Goal: Book appointment/travel/reservation

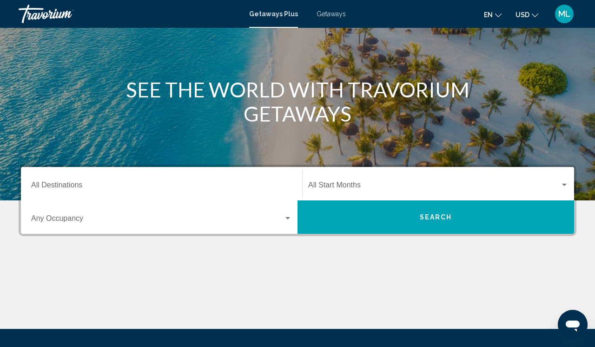
click at [218, 192] on div "Destination All Destinations" at bounding box center [161, 184] width 261 height 29
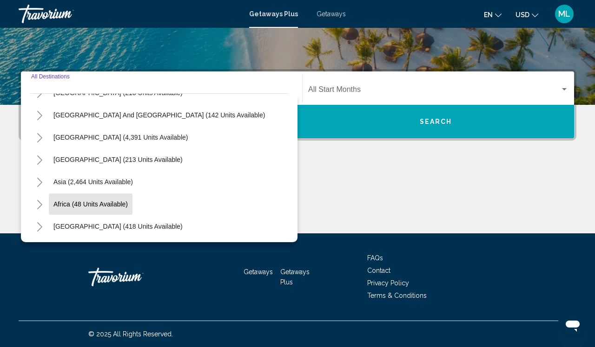
scroll to position [174, 0]
click at [39, 205] on icon "Toggle Africa (48 units available)" at bounding box center [39, 204] width 7 height 9
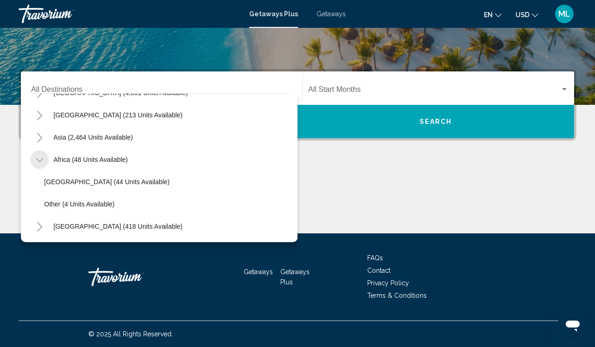
click at [41, 159] on icon "Toggle Africa (48 units available)" at bounding box center [39, 160] width 7 height 9
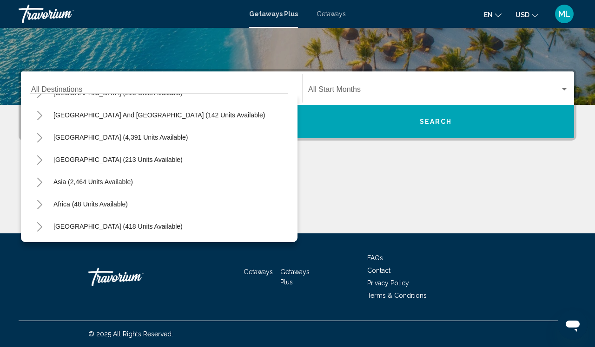
click at [42, 222] on icon "Toggle Middle East (418 units available)" at bounding box center [39, 226] width 7 height 9
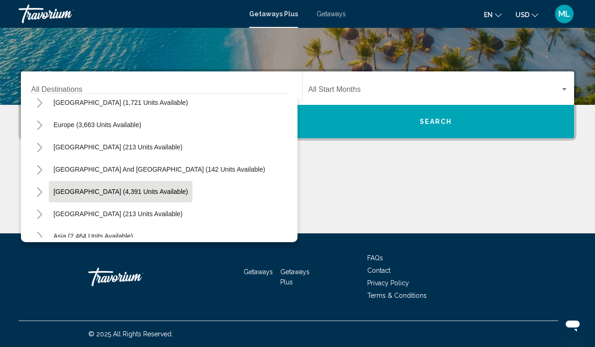
scroll to position [80, 0]
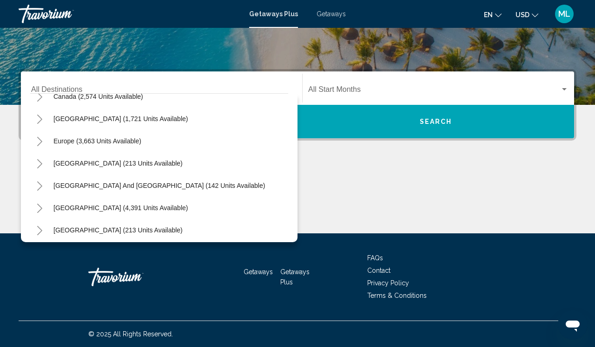
click at [329, 183] on div "Main content" at bounding box center [297, 199] width 557 height 70
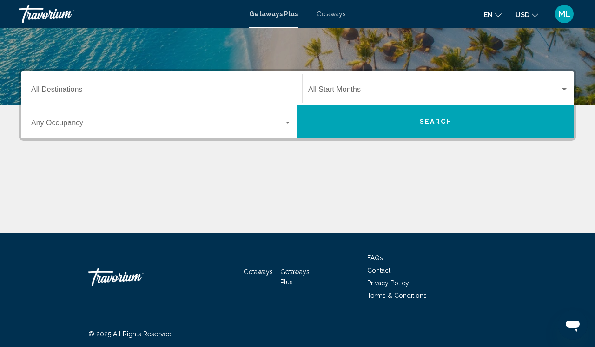
click at [325, 17] on span "Getaways" at bounding box center [330, 13] width 29 height 7
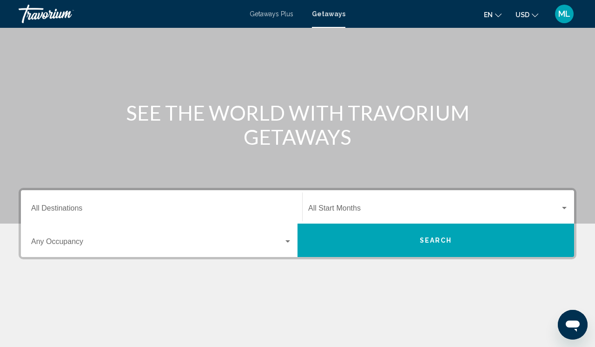
scroll to position [57, 0]
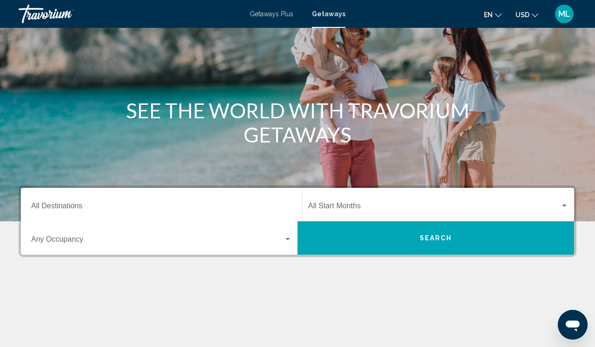
click at [274, 201] on div "Destination All Destinations" at bounding box center [161, 204] width 261 height 29
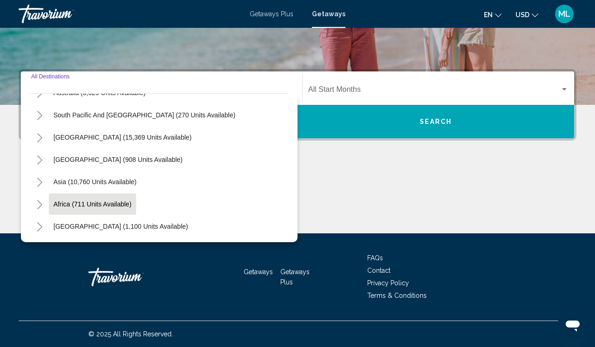
scroll to position [174, 0]
click at [37, 227] on icon "Toggle Middle East (1,100 units available)" at bounding box center [39, 226] width 7 height 9
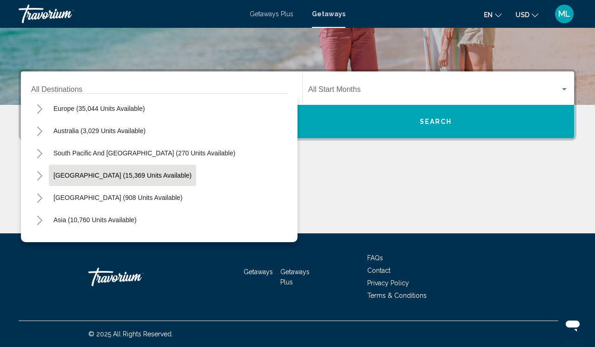
scroll to position [111, 0]
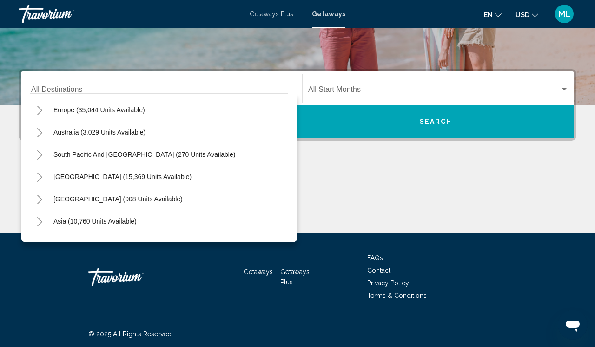
click at [39, 110] on icon "Toggle Europe (35,044 units available)" at bounding box center [39, 110] width 7 height 9
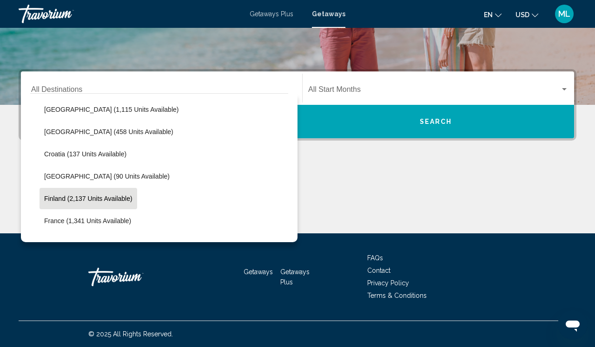
scroll to position [188, 0]
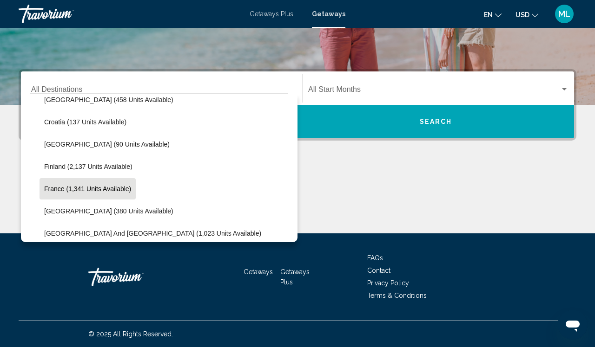
click at [70, 188] on span "France (1,341 units available)" at bounding box center [87, 188] width 87 height 7
type input "**********"
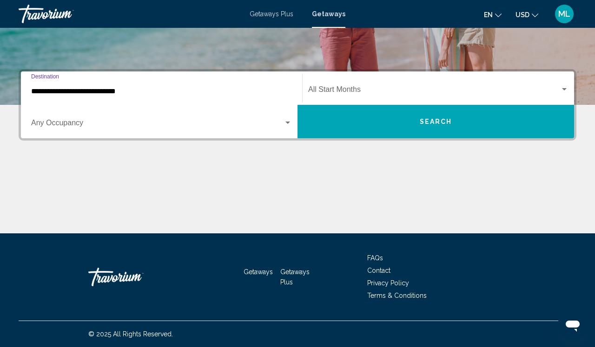
click at [345, 89] on span "Search widget" at bounding box center [434, 91] width 252 height 8
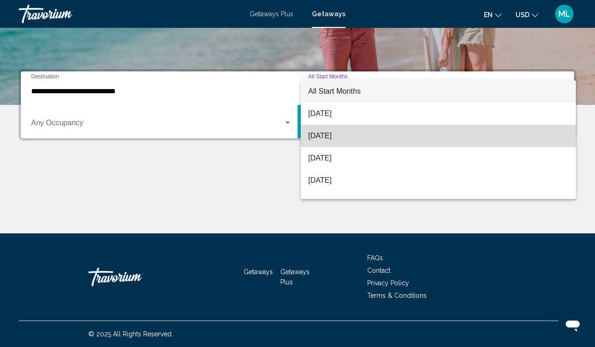
click at [329, 132] on span "[DATE]" at bounding box center [438, 136] width 260 height 22
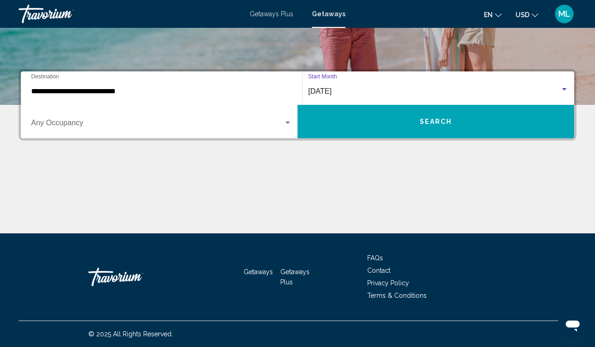
click at [234, 126] on span "Search widget" at bounding box center [157, 125] width 252 height 8
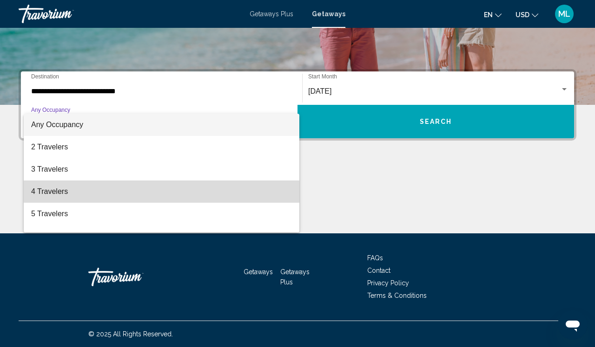
click at [159, 181] on span "4 Travelers" at bounding box center [161, 192] width 261 height 22
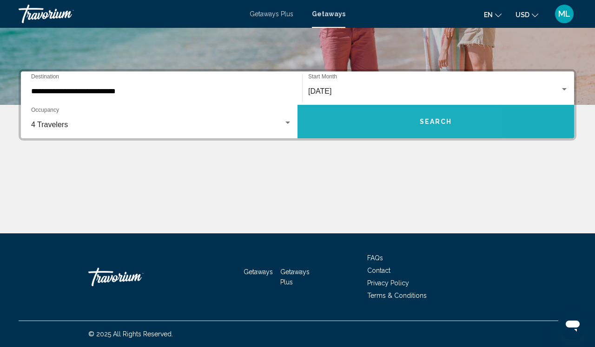
click at [362, 127] on button "Search" at bounding box center [435, 121] width 276 height 33
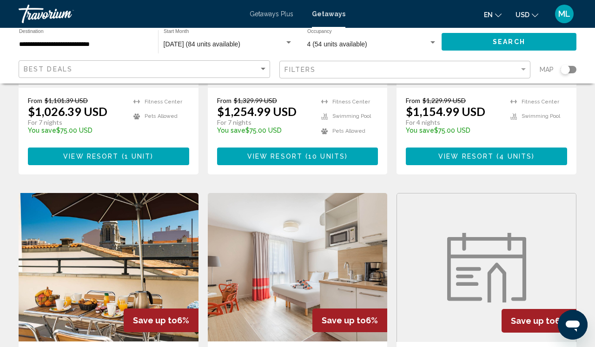
scroll to position [568, 0]
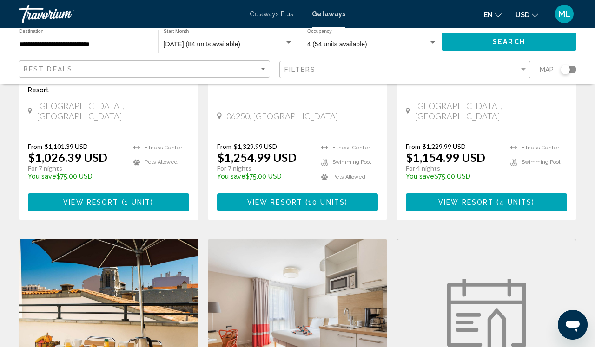
click at [384, 51] on div "4 (54 units available) Occupancy Any Occupancy" at bounding box center [372, 42] width 130 height 26
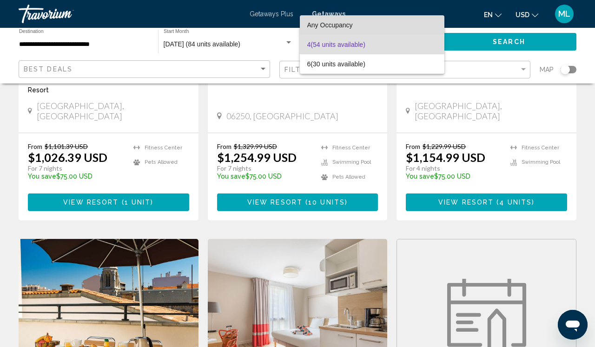
click at [339, 20] on span "Any Occupancy" at bounding box center [372, 25] width 130 height 20
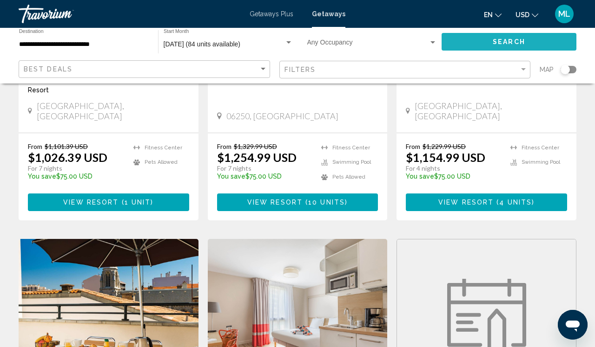
click at [479, 43] on button "Search" at bounding box center [508, 41] width 135 height 17
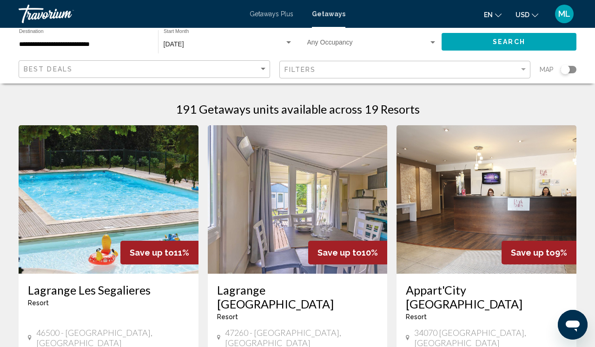
click at [132, 37] on div "**********" at bounding box center [84, 42] width 130 height 26
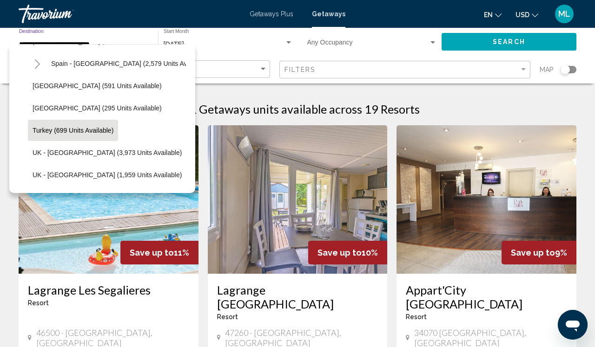
scroll to position [511, 1]
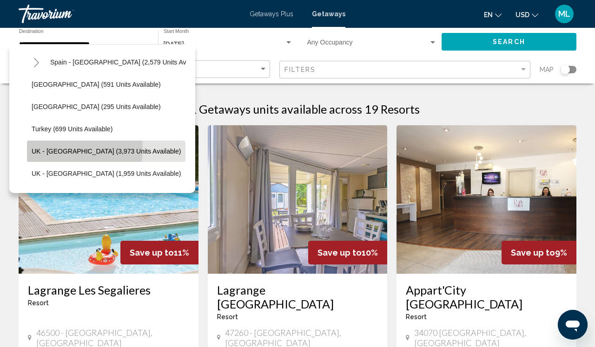
click at [68, 149] on span "UK - [GEOGRAPHIC_DATA] (3,973 units available)" at bounding box center [106, 151] width 149 height 7
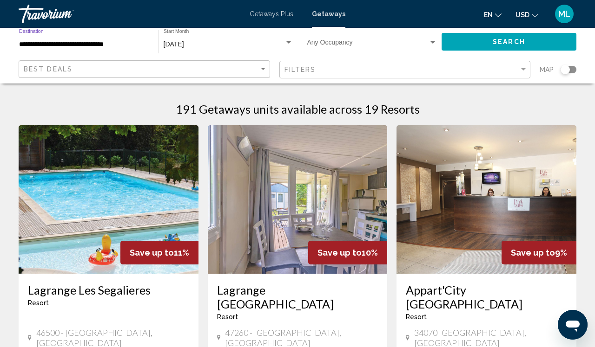
click at [517, 41] on span "Search" at bounding box center [508, 42] width 33 height 7
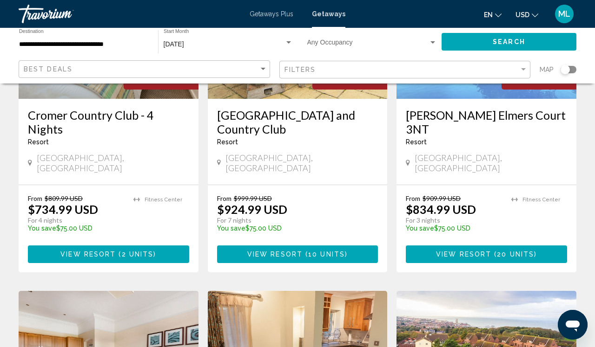
click at [90, 38] on div "**********" at bounding box center [84, 42] width 130 height 26
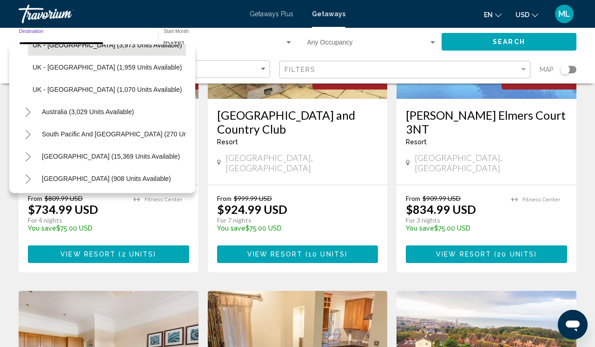
click at [32, 112] on button "Toggle Australia (3,029 units available)" at bounding box center [28, 112] width 19 height 19
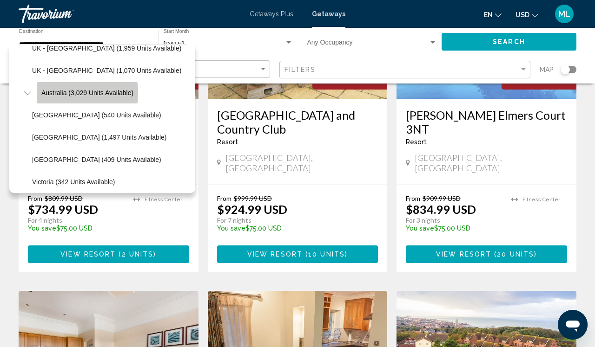
click at [65, 93] on span "Australia (3,029 units available)" at bounding box center [87, 92] width 92 height 7
type input "**********"
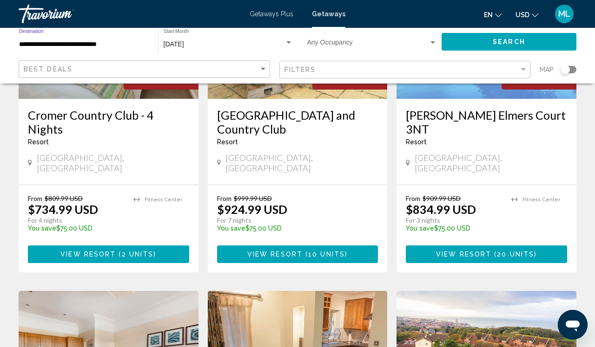
click at [474, 39] on button "Search" at bounding box center [508, 41] width 135 height 17
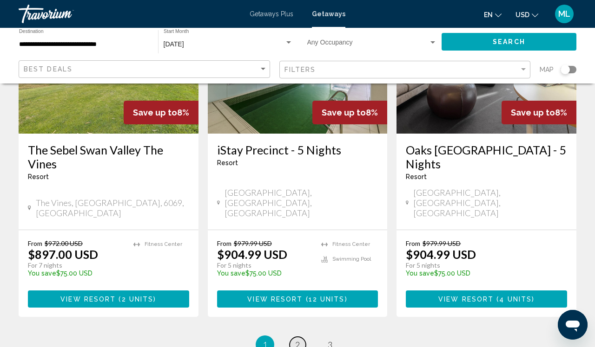
click at [300, 337] on link "page 2" at bounding box center [297, 345] width 16 height 16
